Goal: Find specific page/section: Find specific page/section

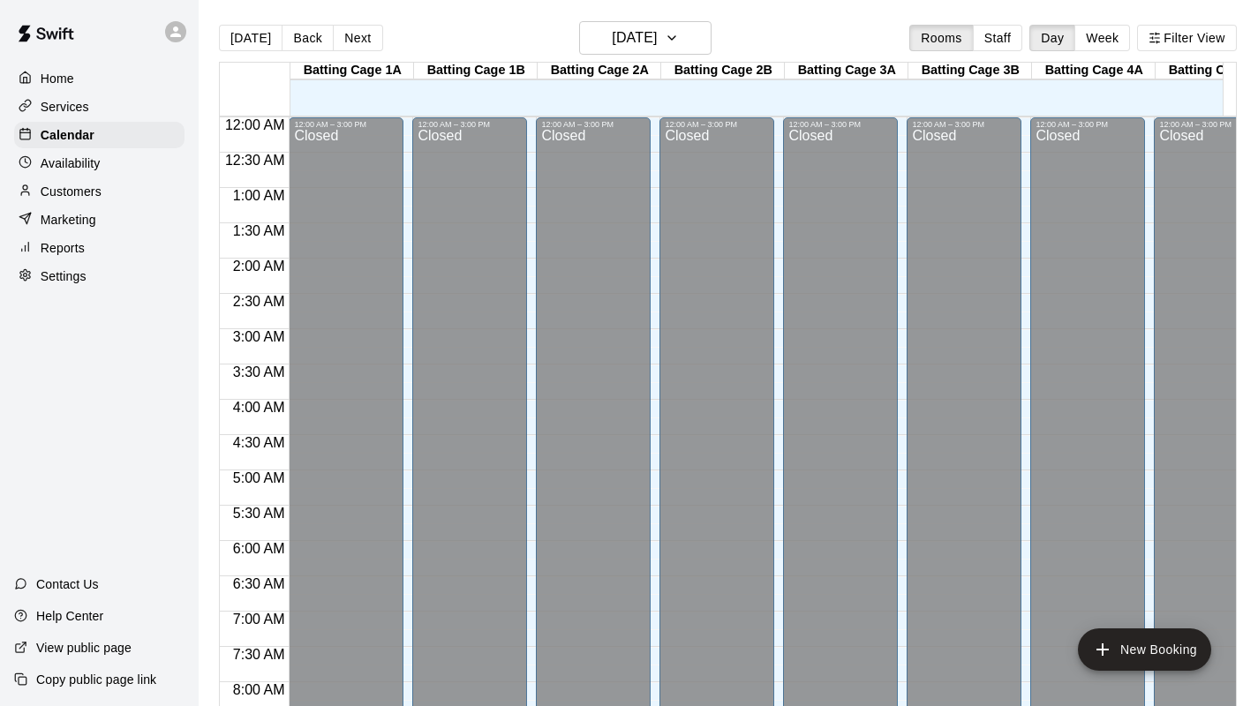
scroll to position [707, 0]
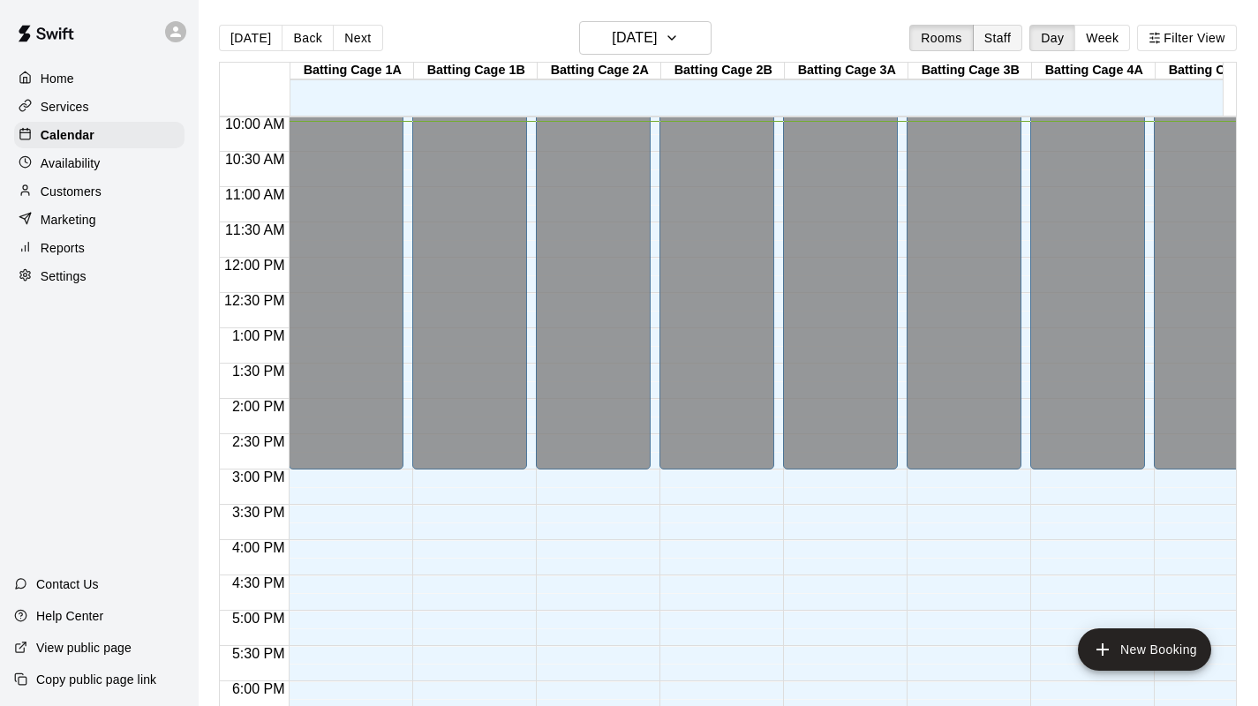
click at [1012, 39] on button "Staff" at bounding box center [998, 38] width 50 height 26
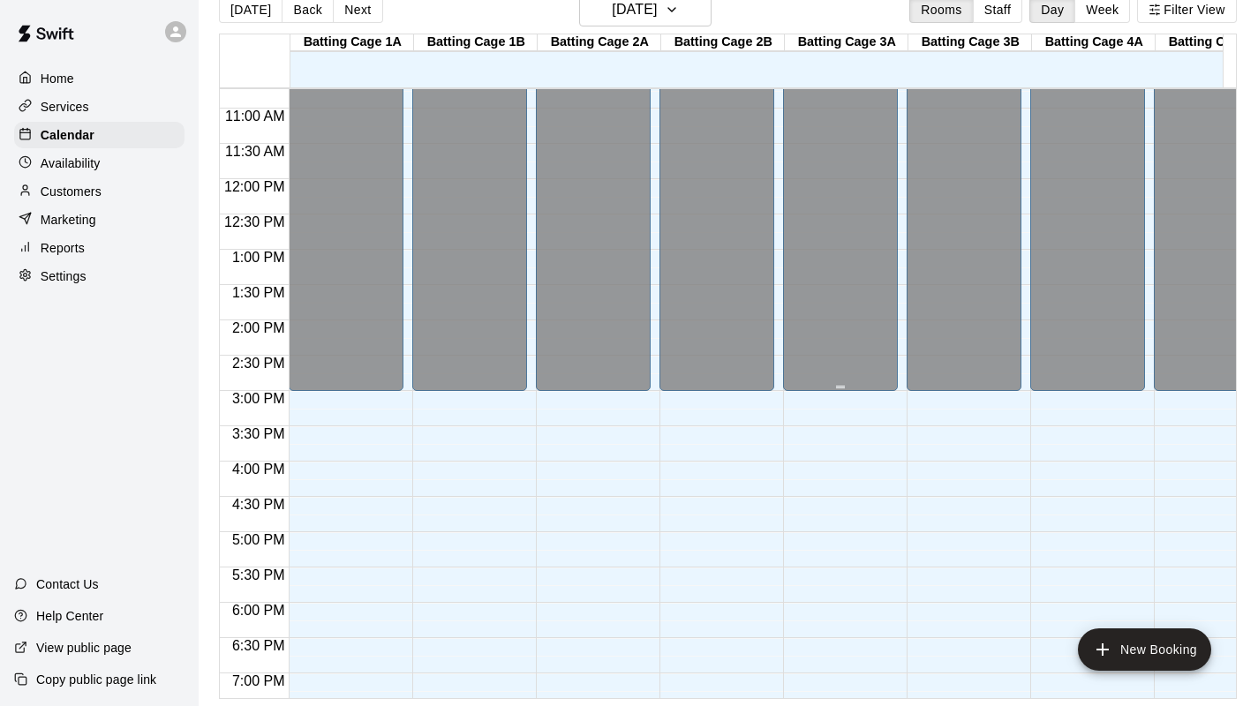
scroll to position [450, 0]
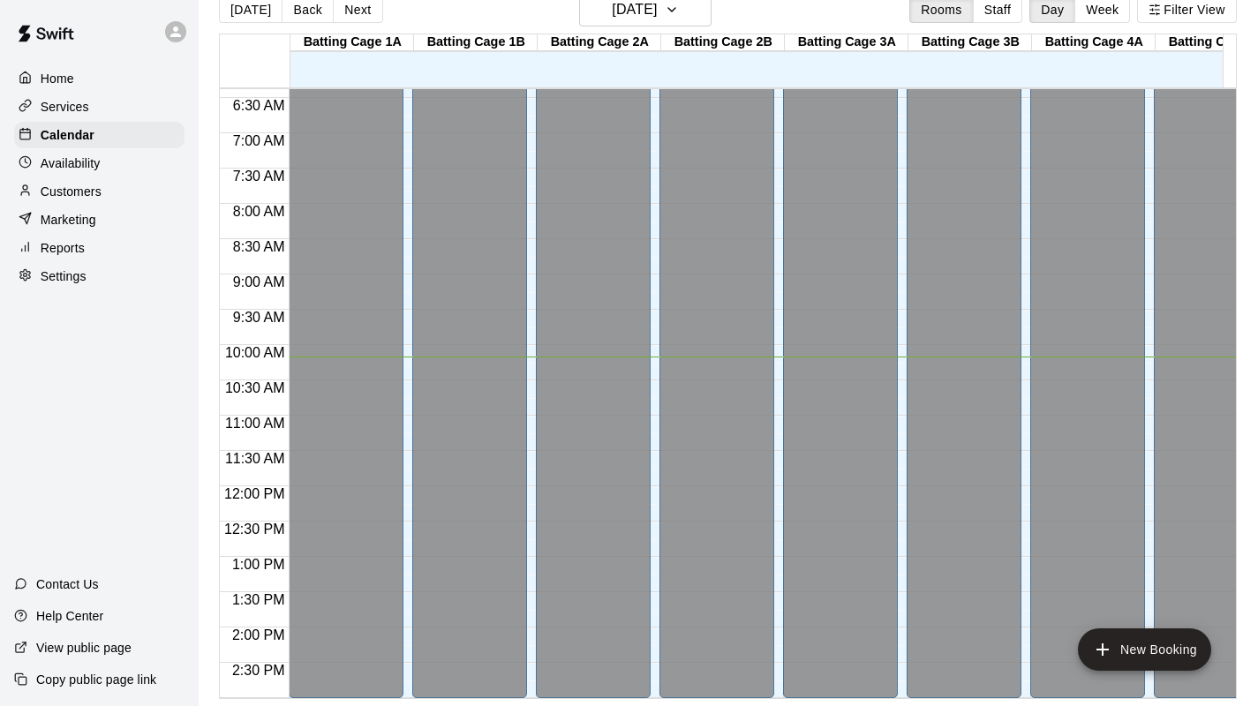
click at [84, 103] on p "Services" at bounding box center [65, 107] width 49 height 18
